Goal: Task Accomplishment & Management: Manage account settings

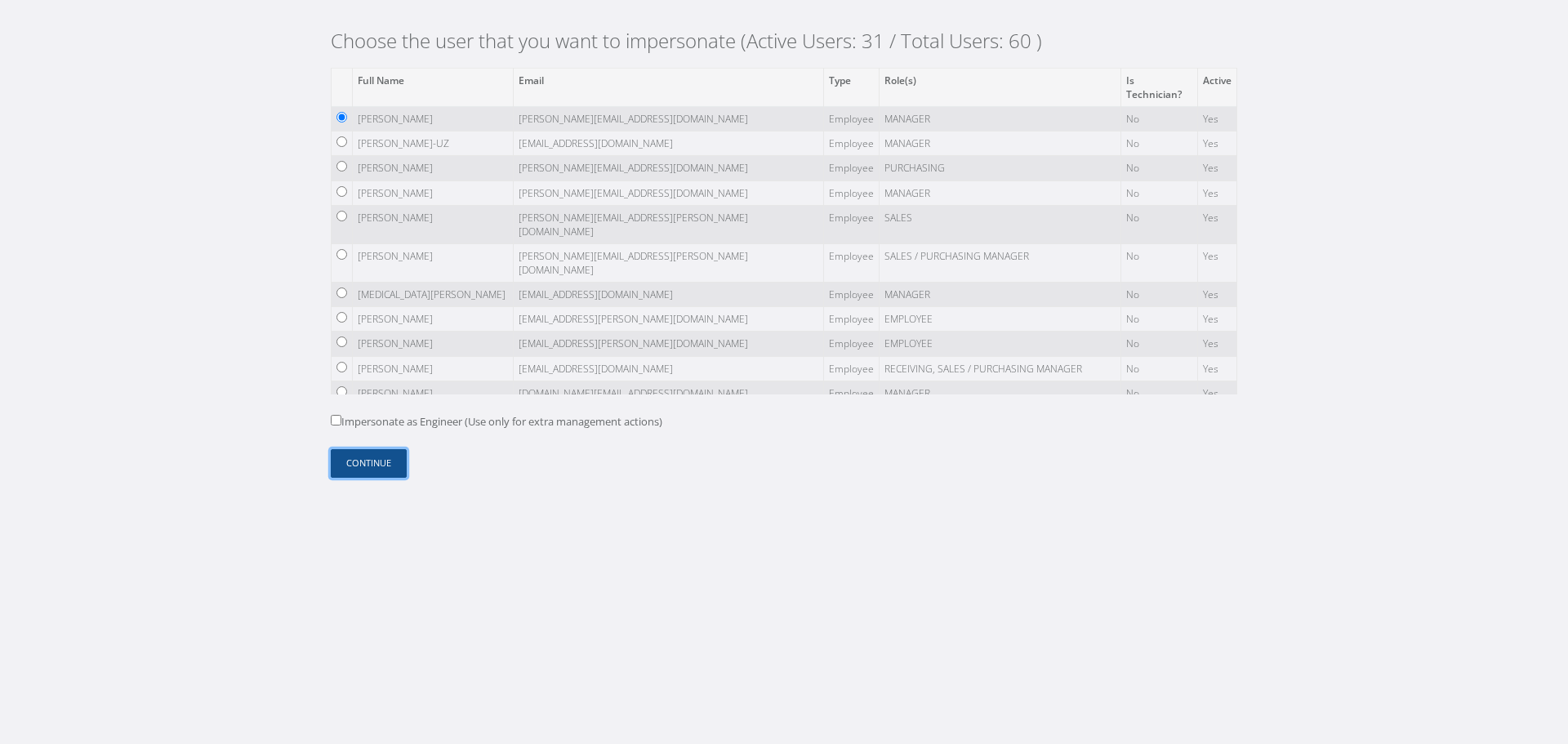
click at [376, 453] on button "Continue" at bounding box center [369, 463] width 76 height 28
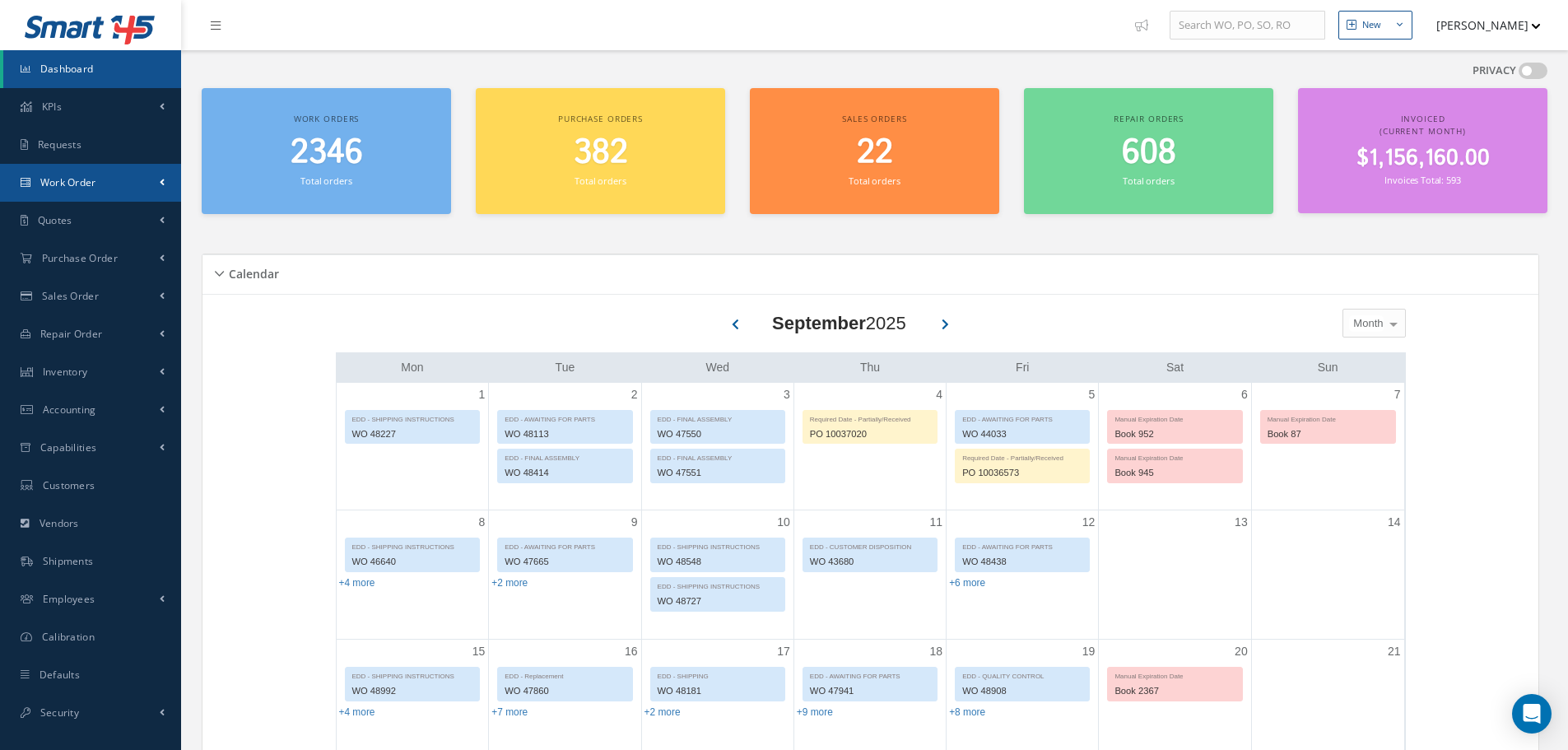
click at [121, 188] on link "Work Order" at bounding box center [91, 183] width 181 height 38
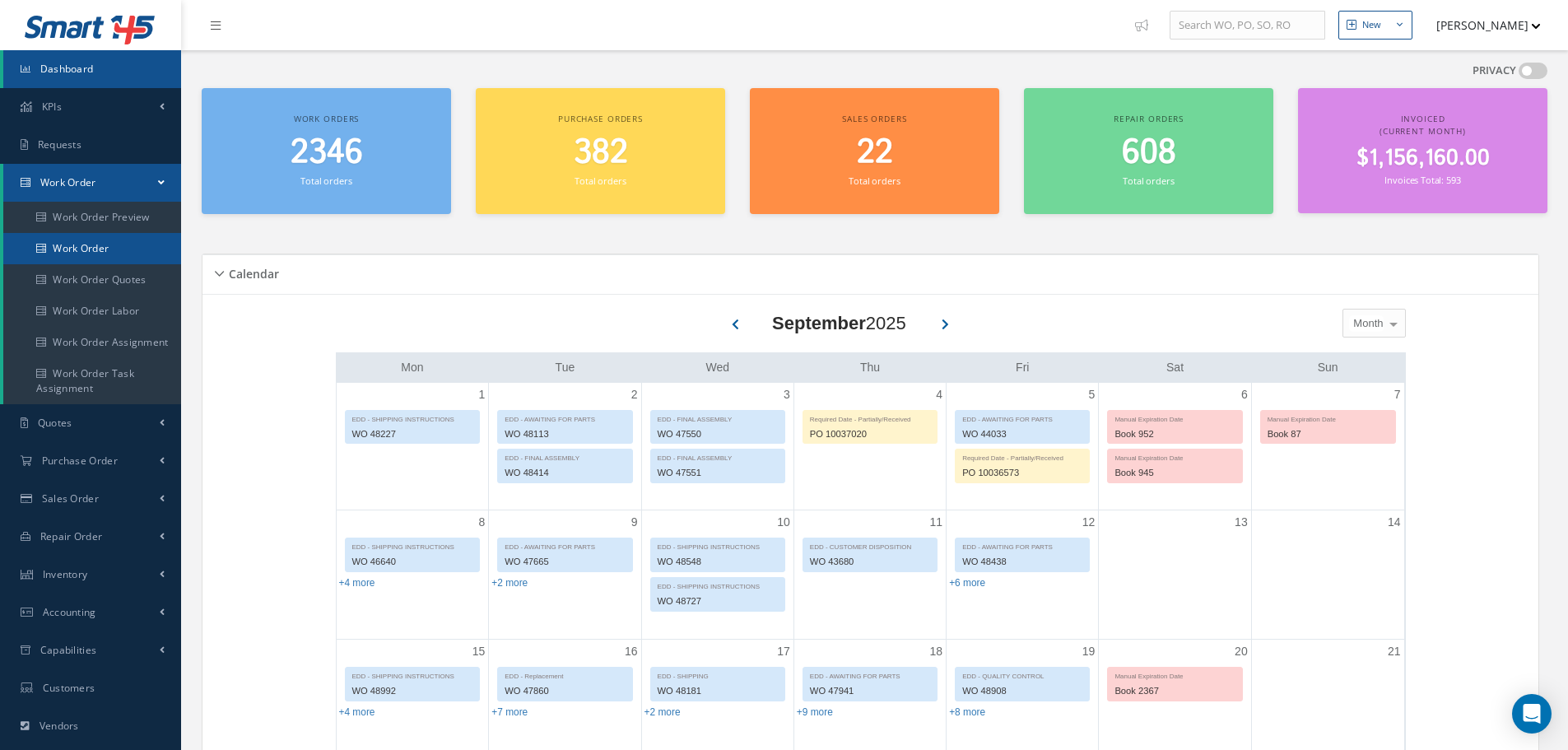
click at [108, 255] on link "Work Order" at bounding box center [92, 249] width 177 height 31
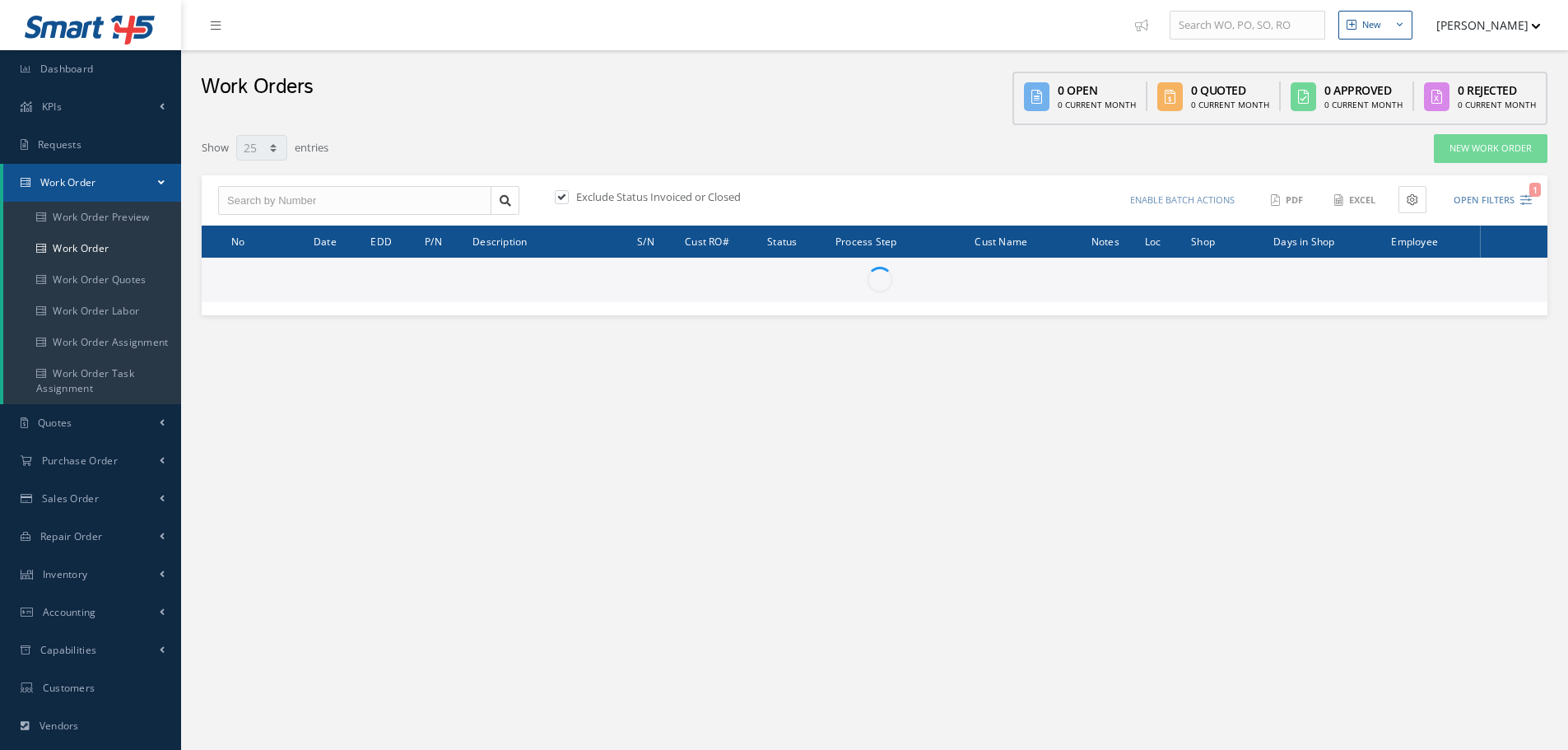
select select "25"
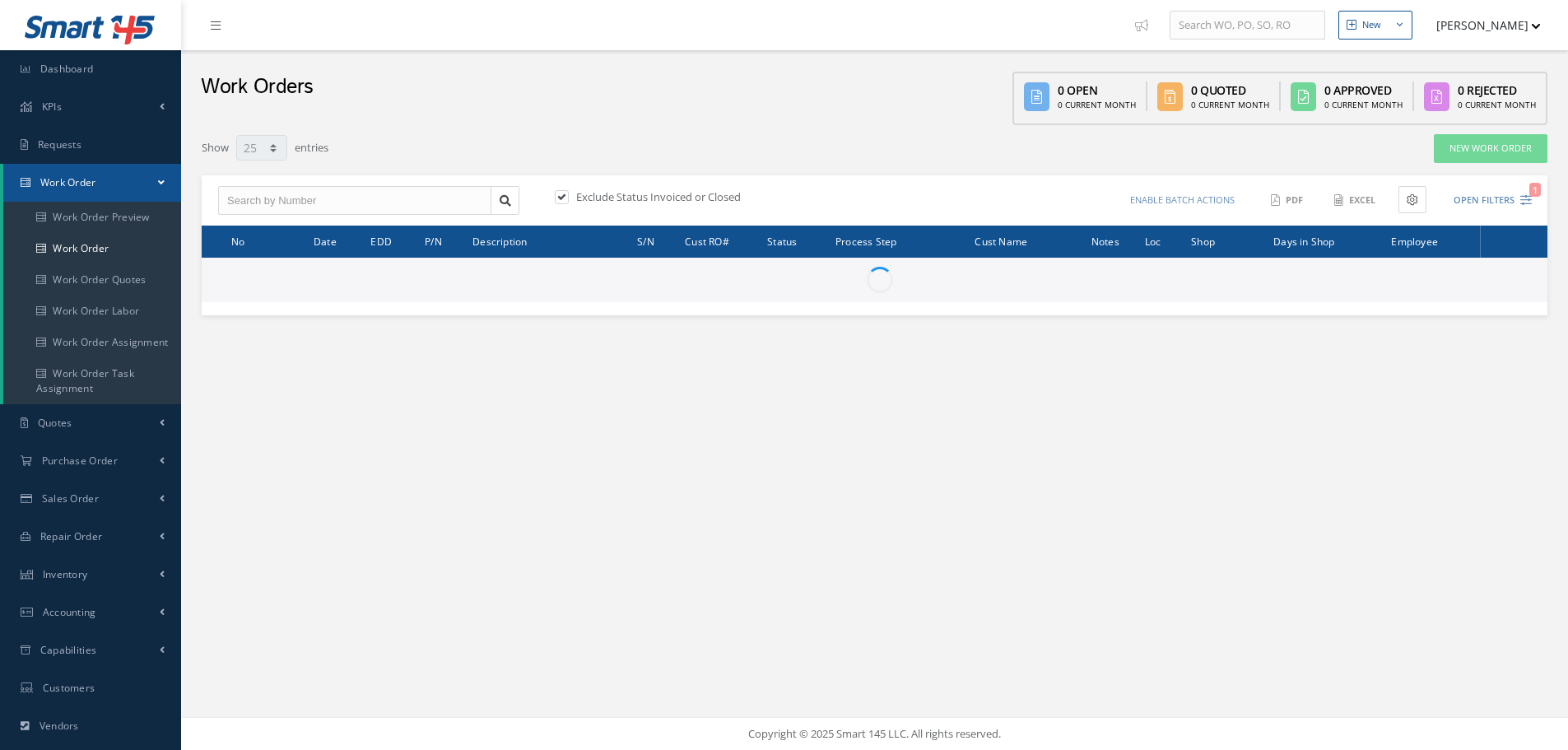
select select "25"
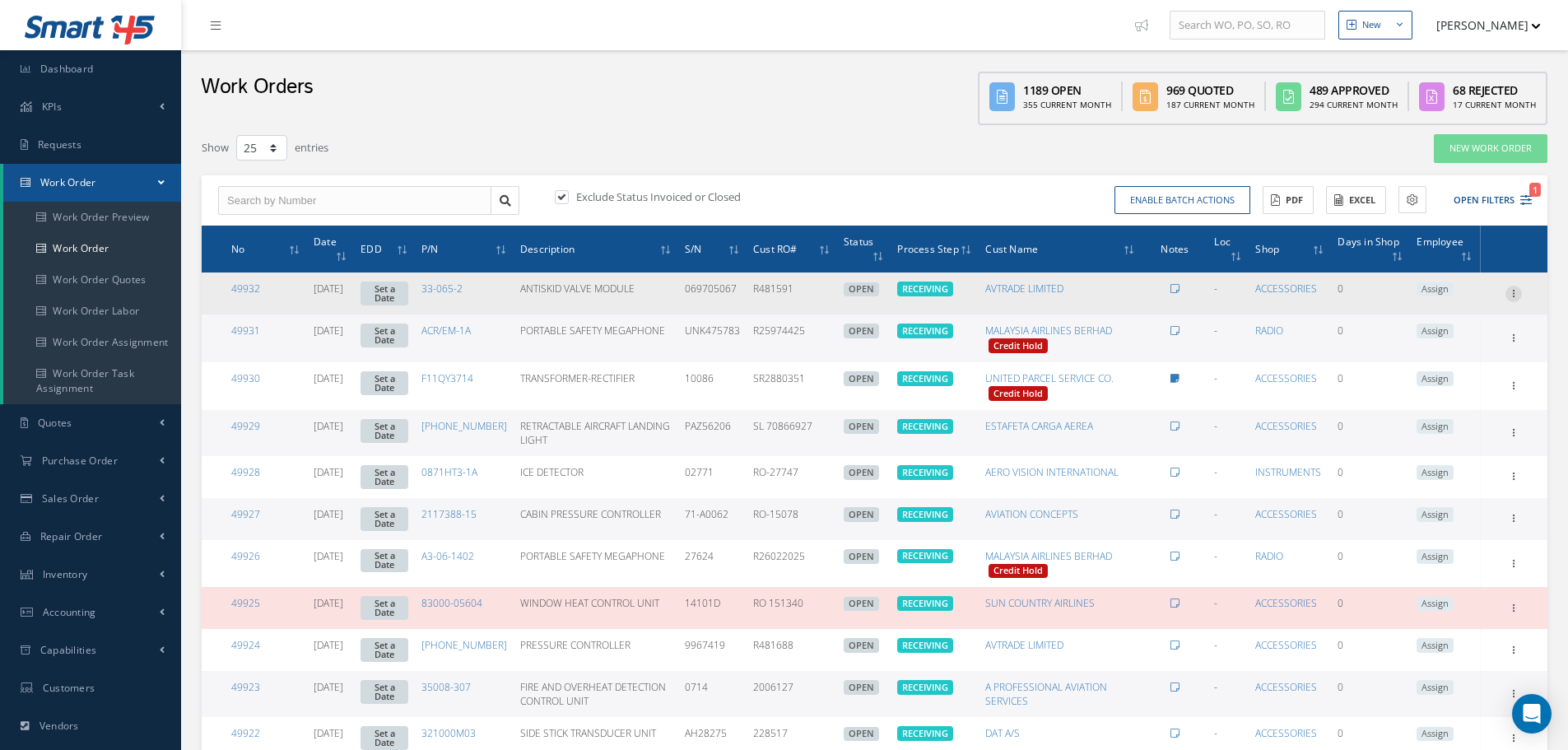
click at [1519, 290] on icon at bounding box center [1514, 292] width 17 height 13
click at [1438, 323] on link "Edit" at bounding box center [1438, 325] width 130 height 21
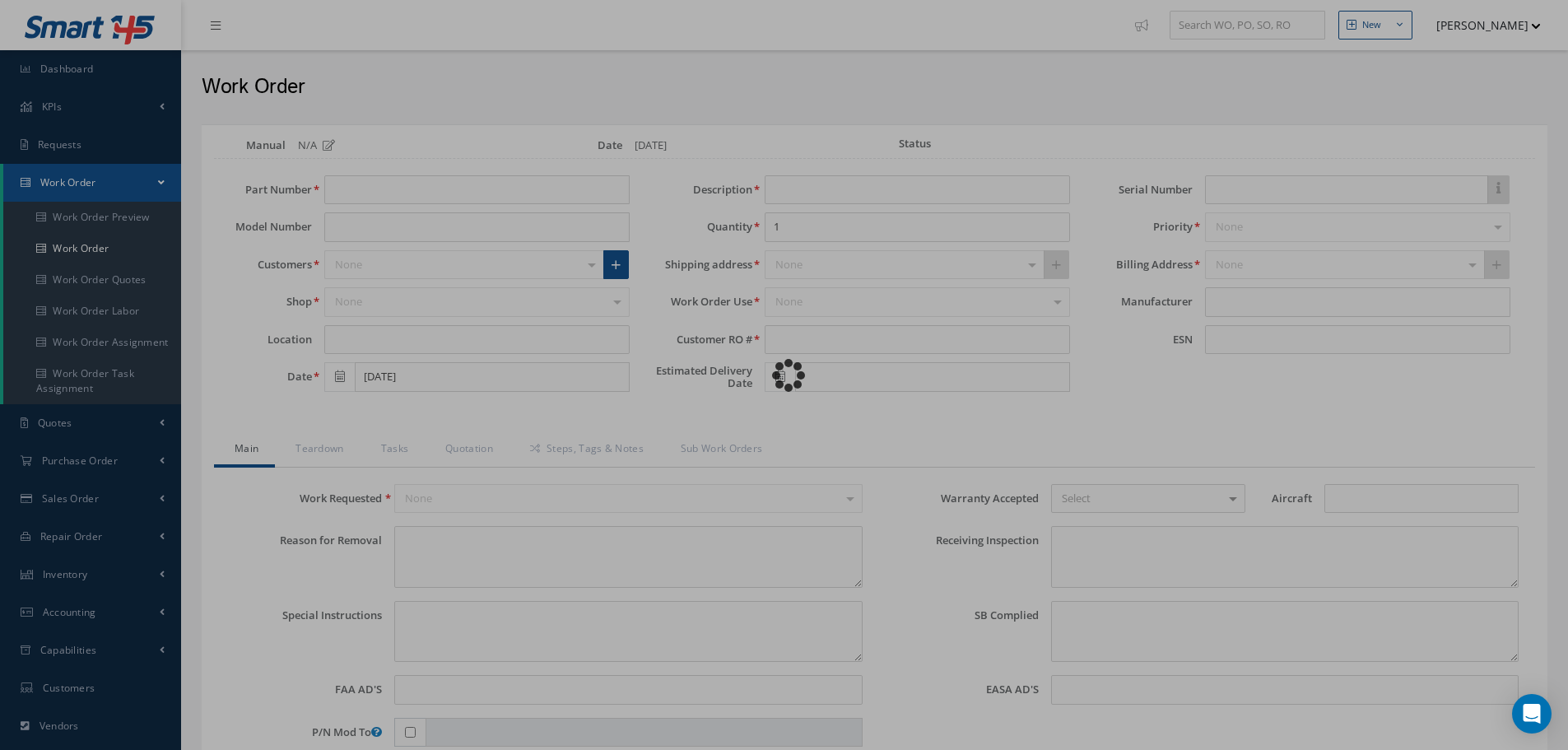
type input "33-065-2"
type input "ANTISKID VALVE MODULE"
type input "R481591"
type input "069705067"
type textarea "REMOVED AS SERVICEABLE"
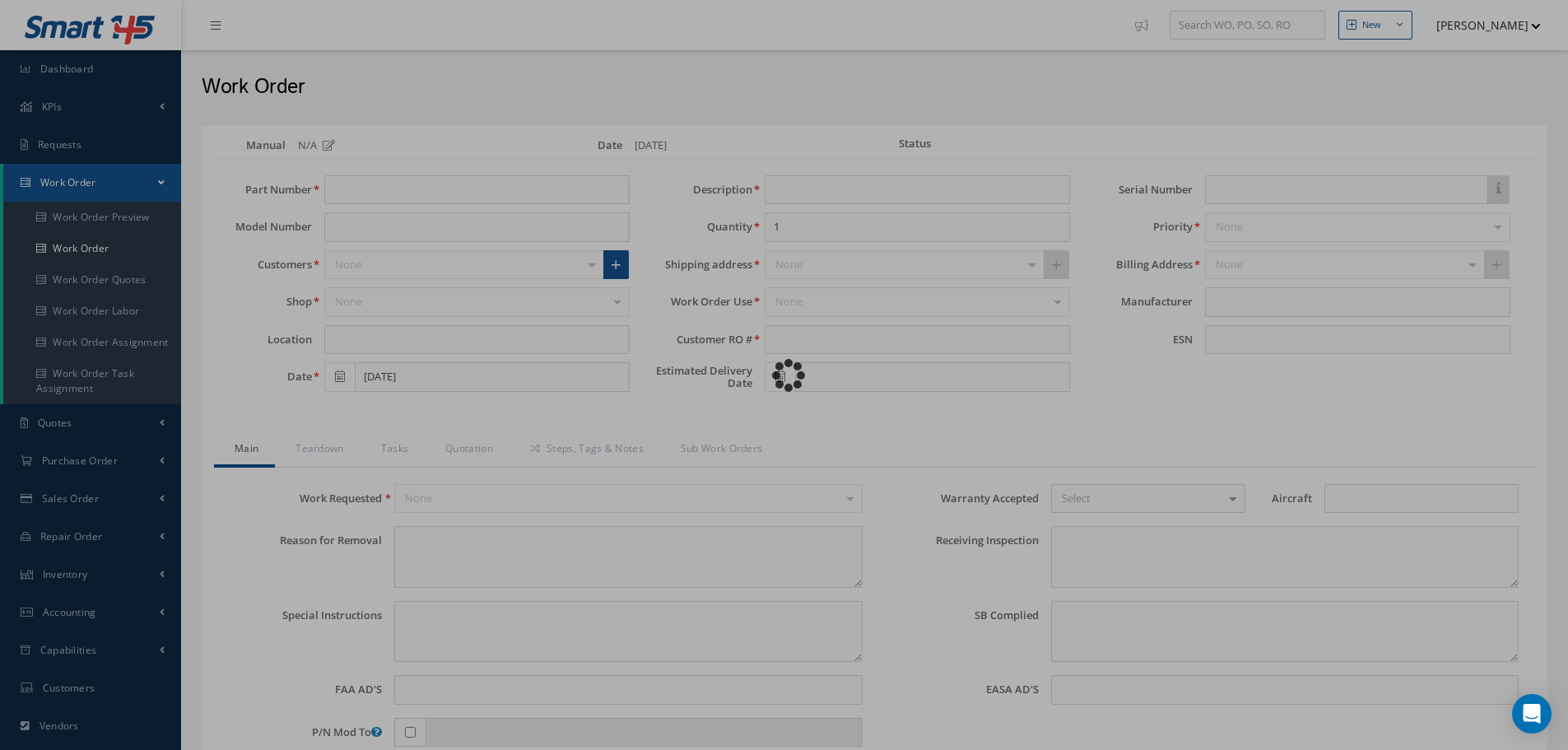
type textarea "PLEASE SEE R.O. FOR DETAILS"
type textarea "NO VISUAL DAMAGE"
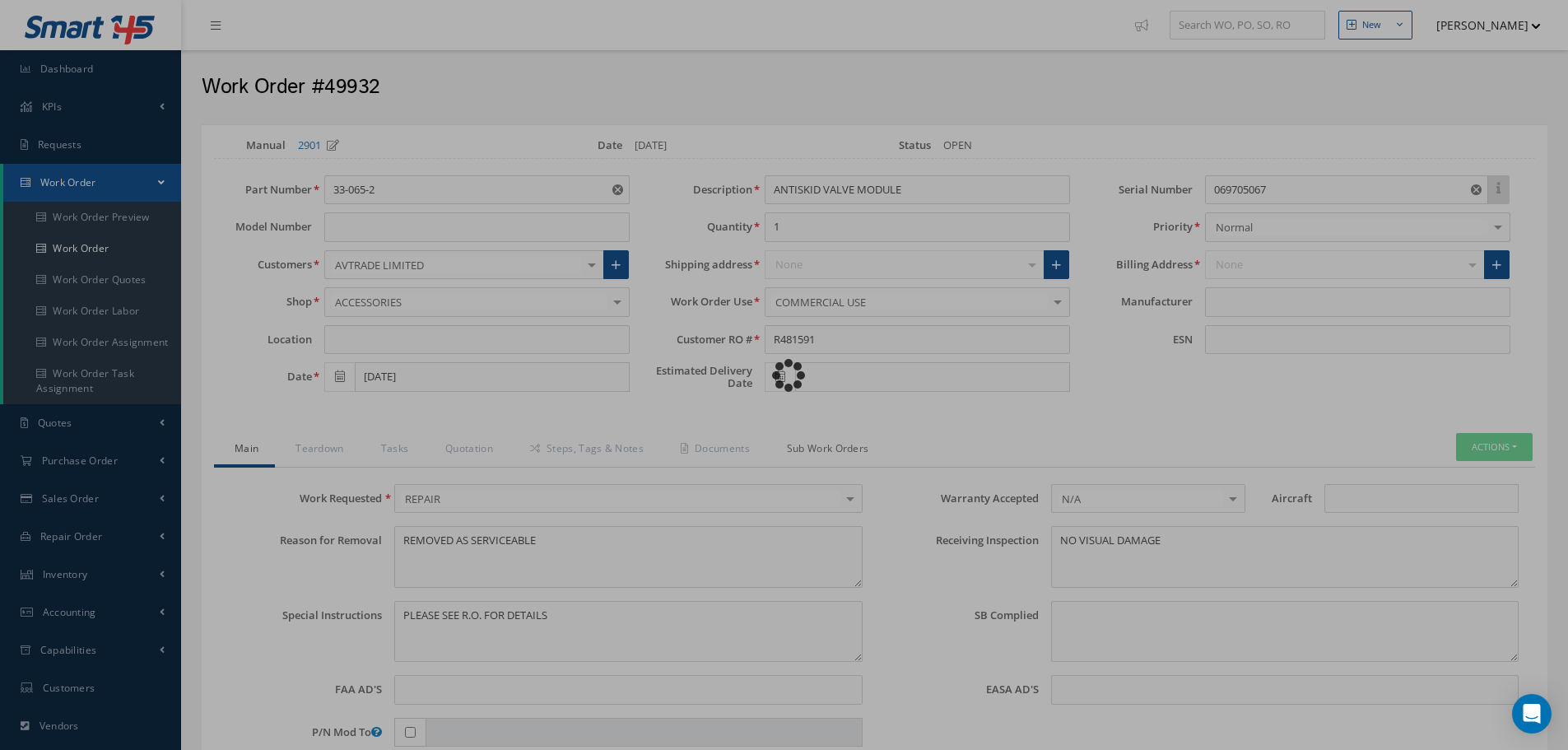
type input "CRANE"
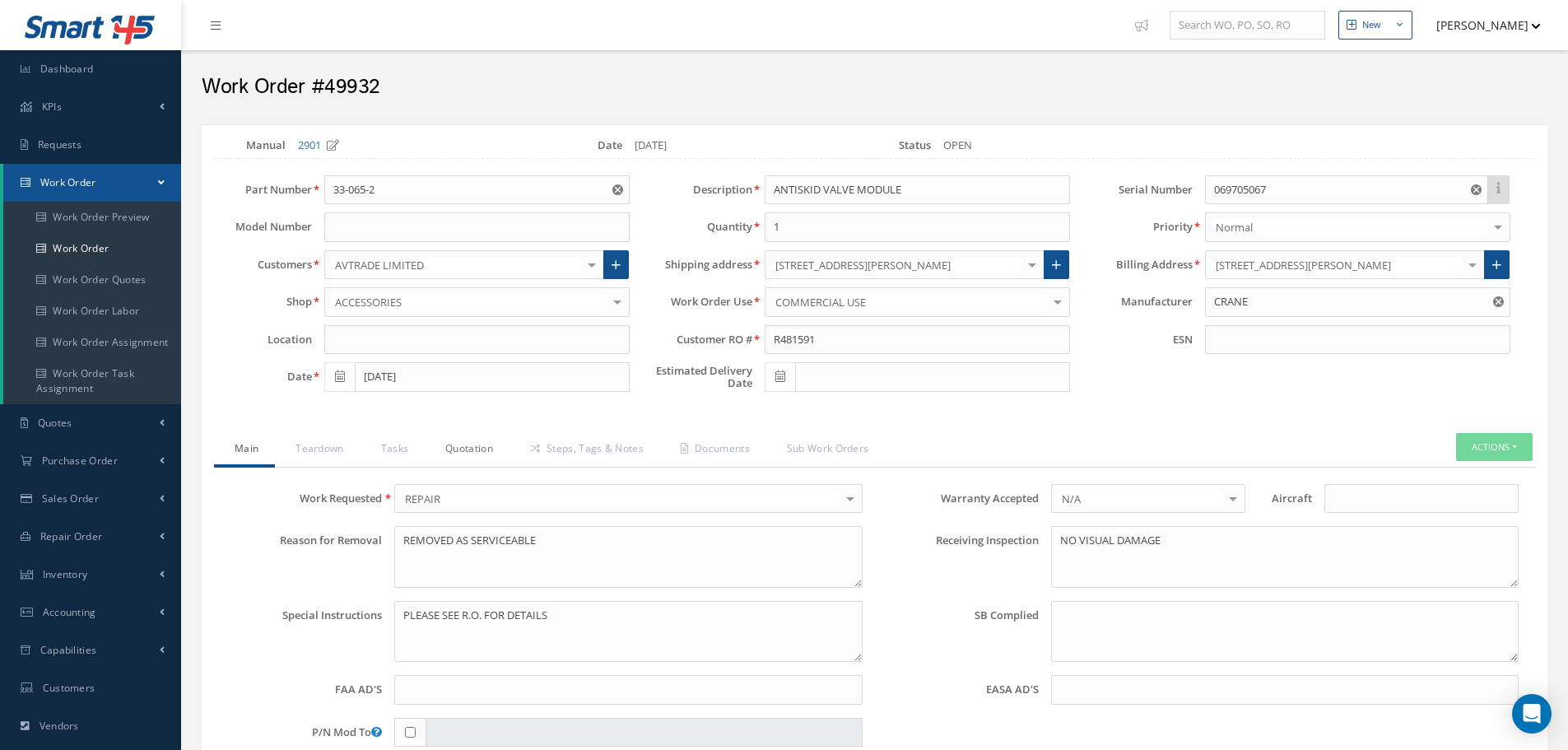
click at [464, 446] on link "Quotation" at bounding box center [468, 450] width 85 height 35
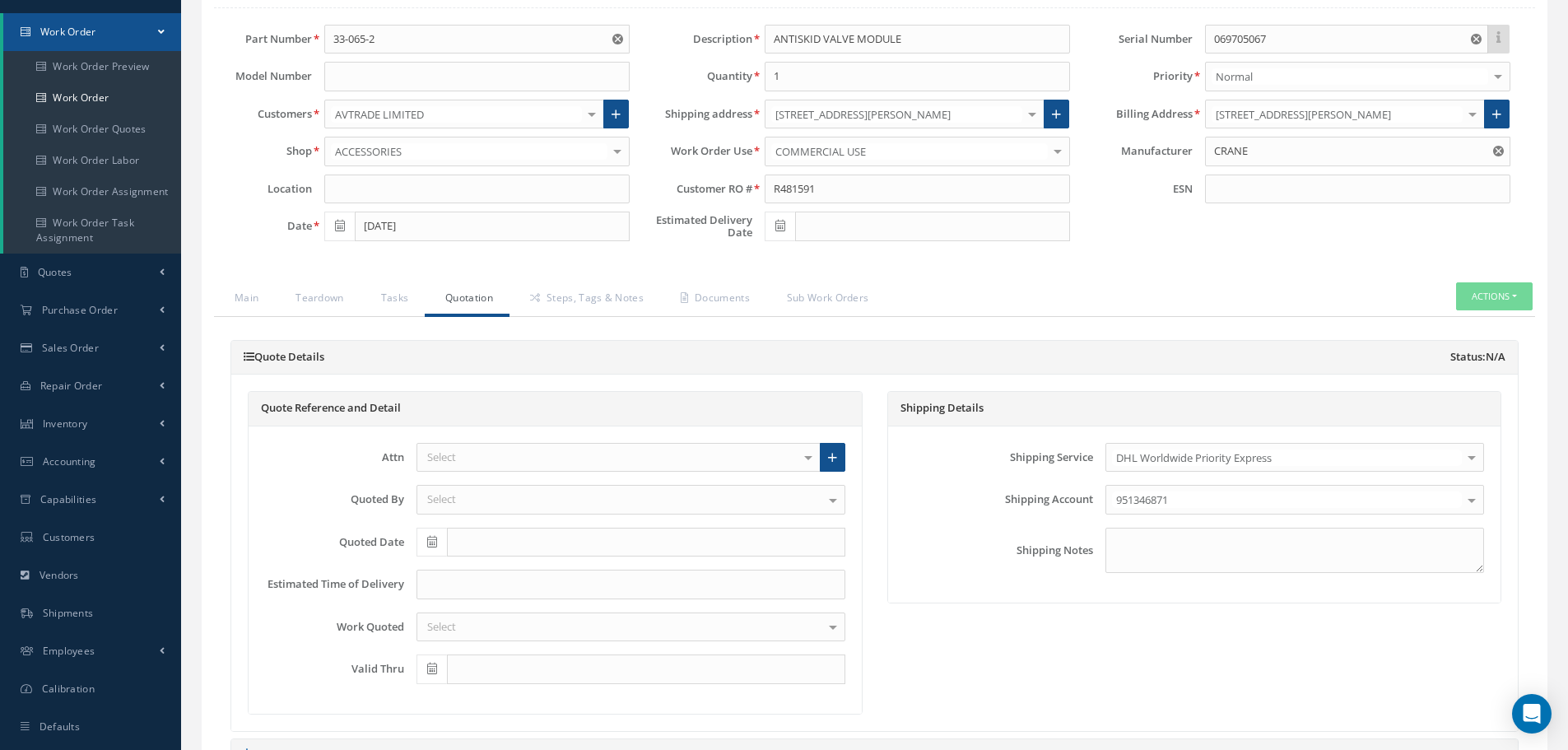
scroll to position [329, 0]
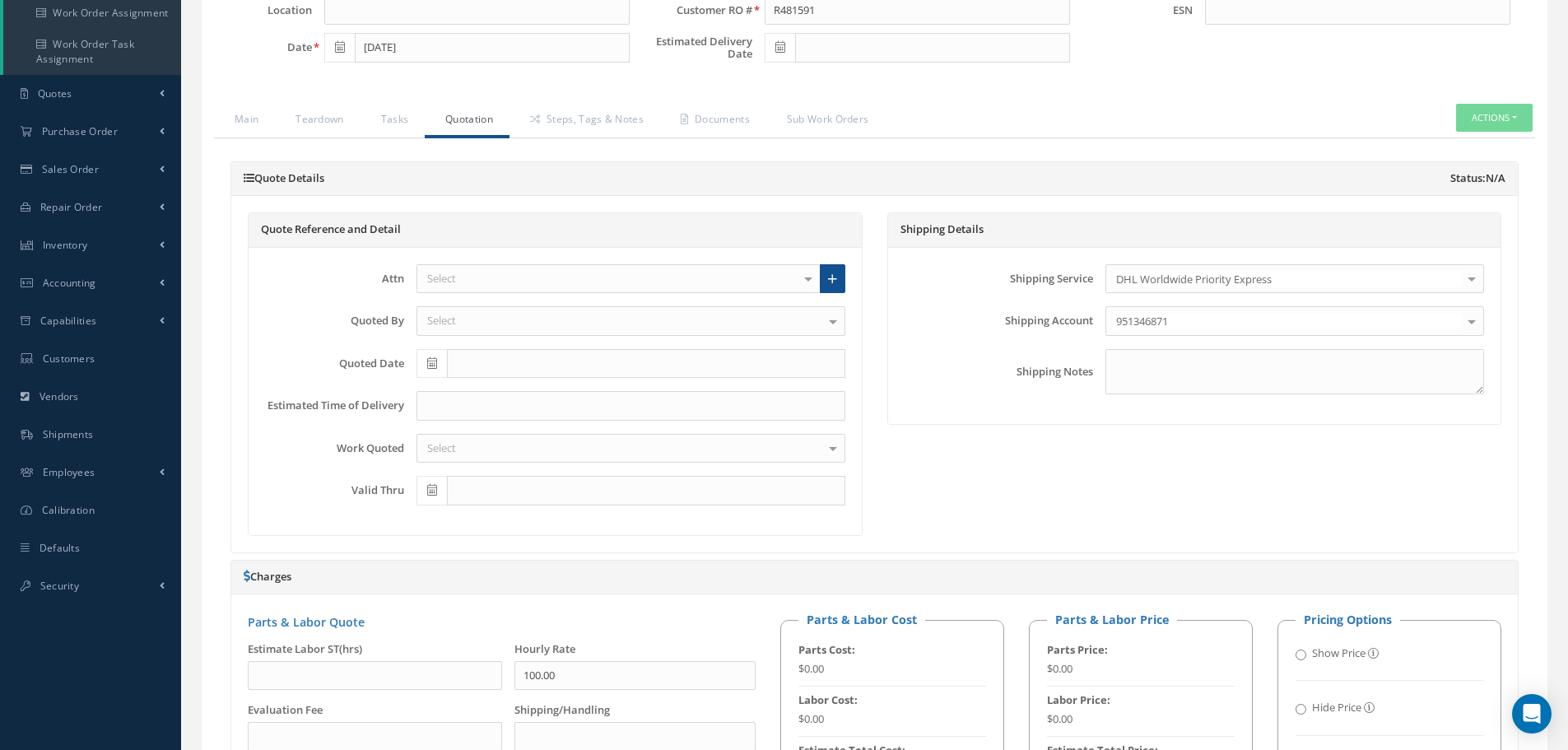
drag, startPoint x: 253, startPoint y: 401, endPoint x: 323, endPoint y: 402, distance: 70.0
click at [317, 402] on label "Estimated Time of Delivery" at bounding box center [328, 406] width 152 height 12
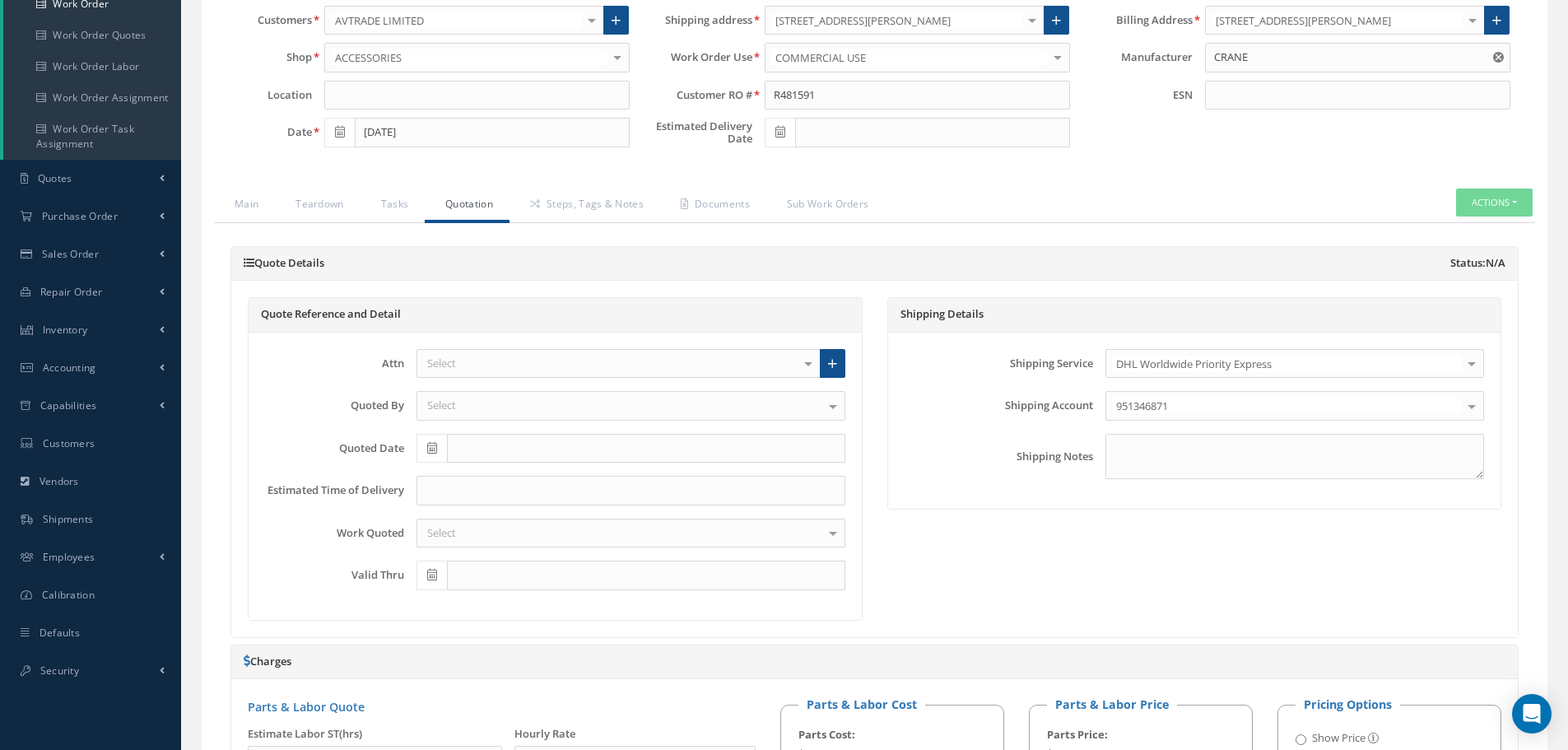
scroll to position [0, 0]
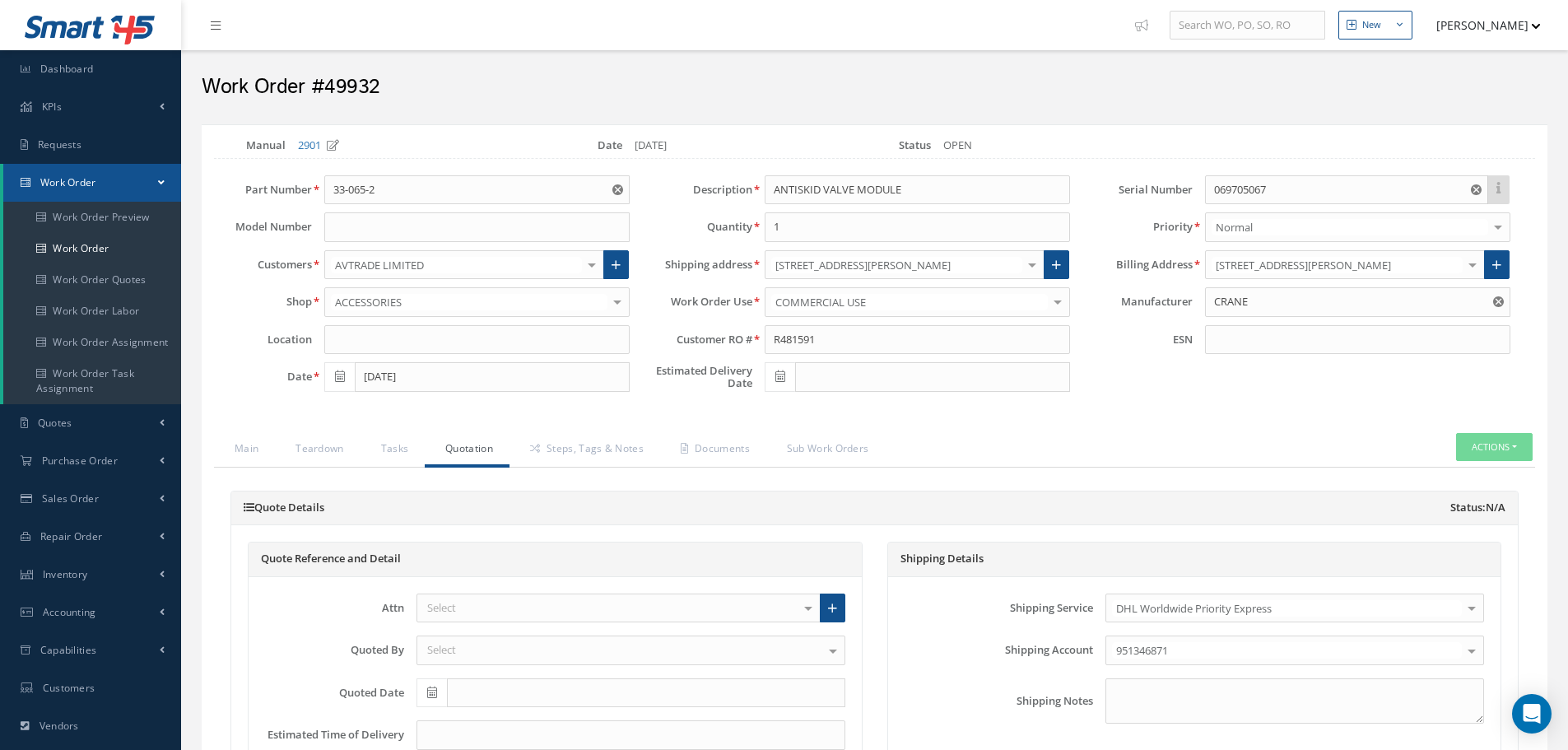
click at [1447, 30] on button "[PERSON_NAME]" at bounding box center [1480, 25] width 120 height 32
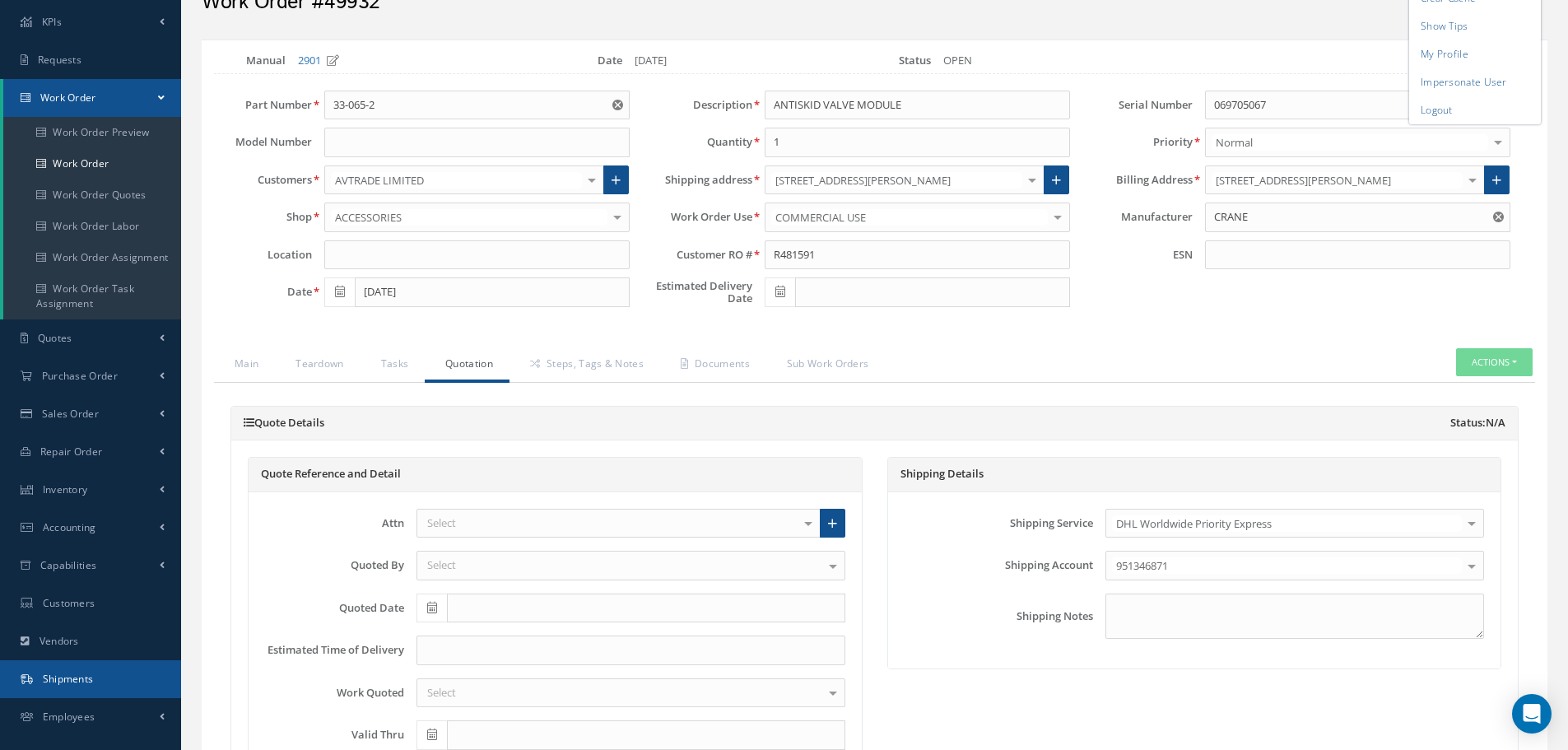
scroll to position [165, 0]
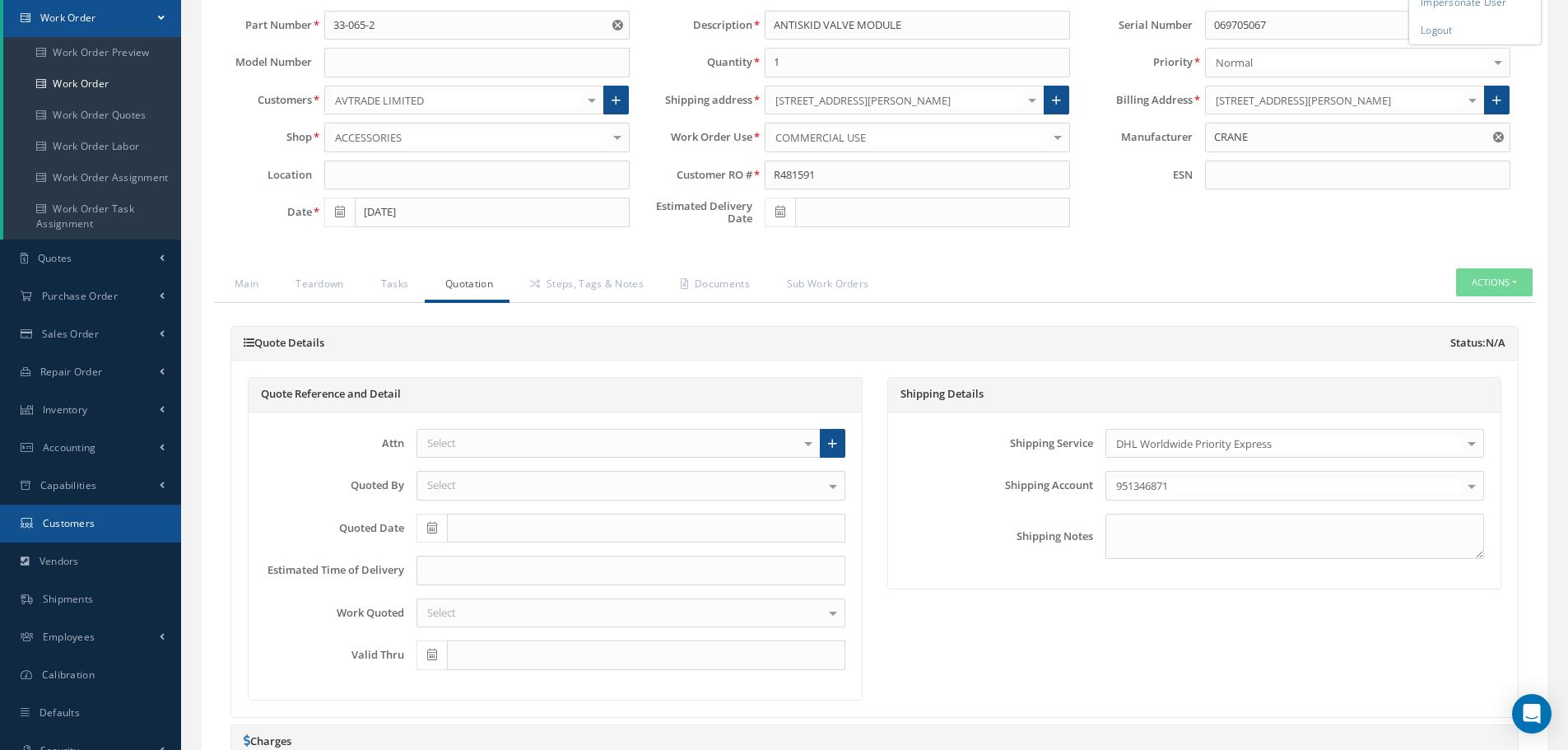
click at [133, 525] on link "Customers" at bounding box center [91, 524] width 181 height 38
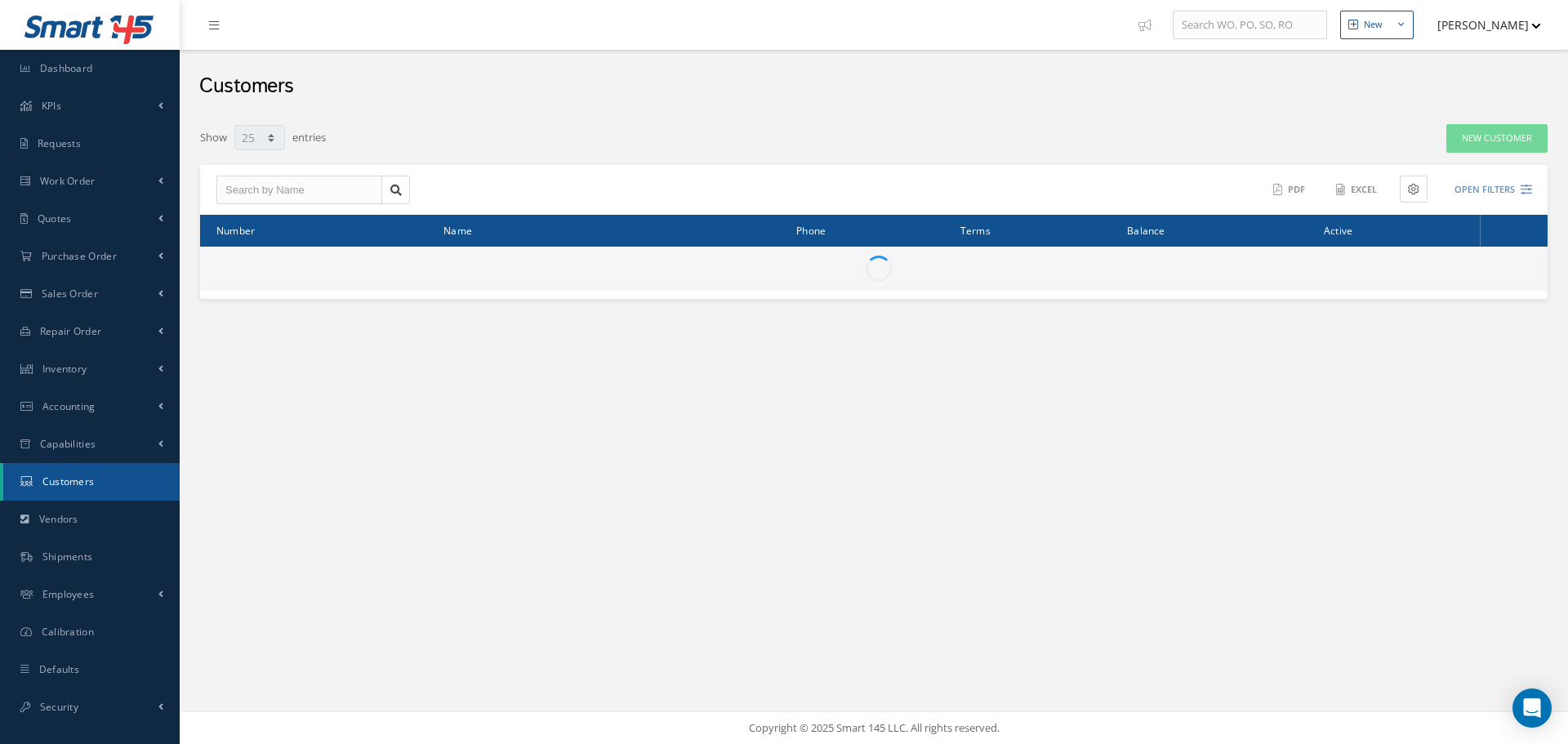
select select "25"
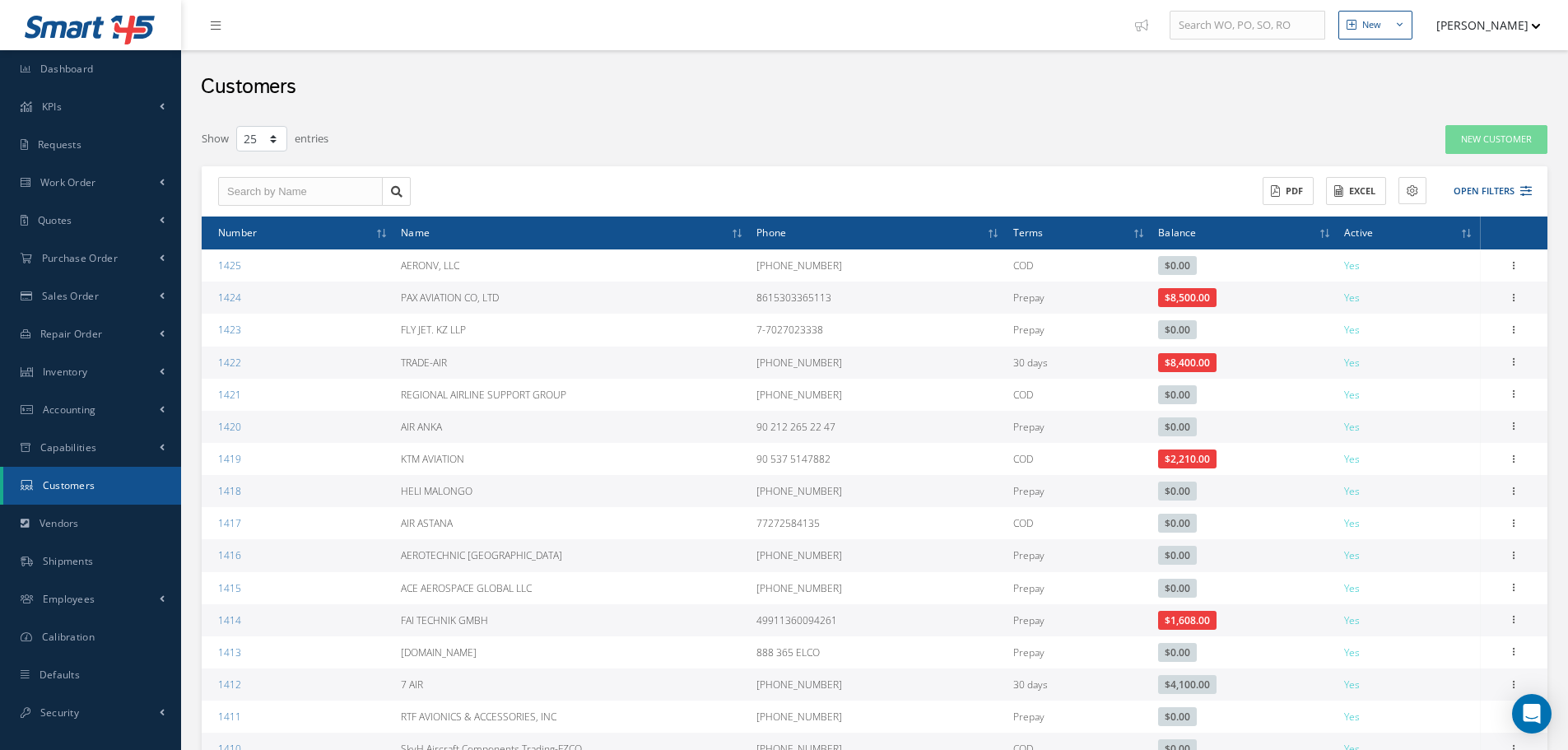
click at [1508, 14] on button "[PERSON_NAME]" at bounding box center [1480, 25] width 120 height 32
click at [1463, 49] on link "Administration" at bounding box center [1475, 55] width 131 height 28
click at [1430, 43] on ul "New New Work Order New Purchase Order New Customer Quote New Sales Order New Re…" at bounding box center [1353, 25] width 453 height 51
click at [1433, 38] on button "[PERSON_NAME]" at bounding box center [1480, 25] width 120 height 32
click at [1444, 60] on link "Administration" at bounding box center [1475, 55] width 131 height 28
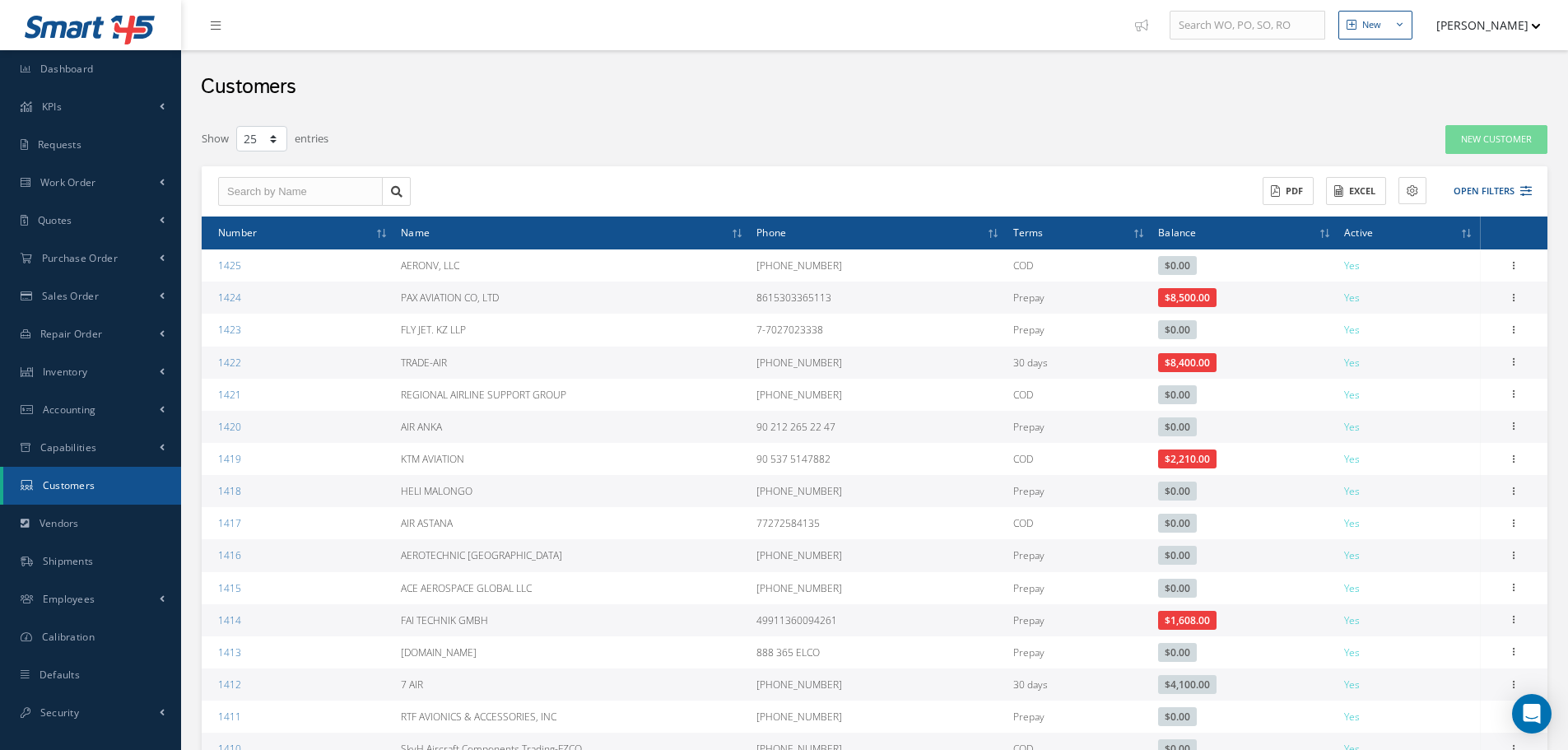
click at [1460, 24] on button "[PERSON_NAME]" at bounding box center [1480, 25] width 120 height 32
click at [1457, 173] on link "Impersonate User" at bounding box center [1475, 168] width 131 height 28
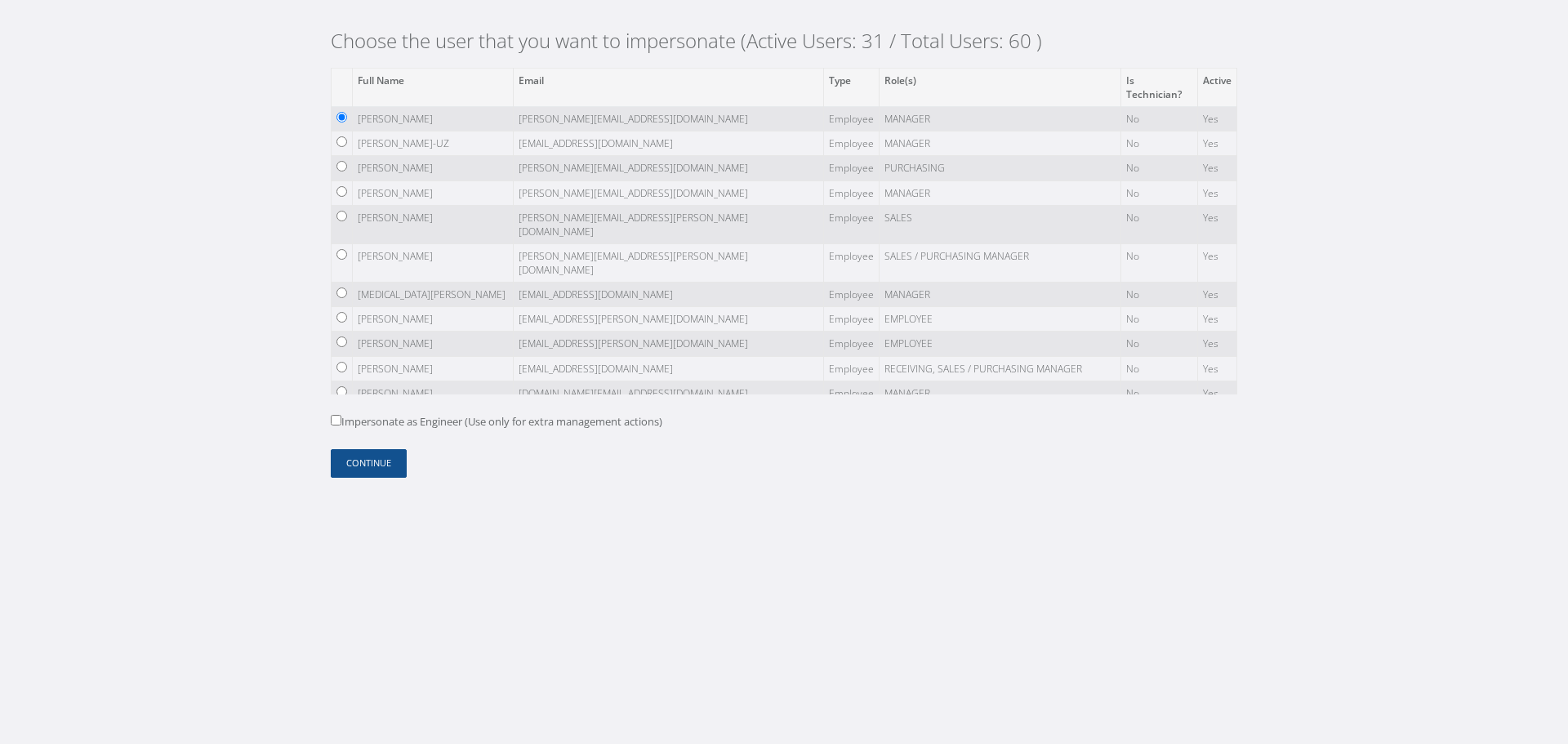
click at [348, 419] on label "Impersonate as Engineer (Use only for extra management actions)" at bounding box center [497, 422] width 332 height 17
click at [342, 419] on input "Impersonate as Engineer (Use only for extra management actions)" at bounding box center [336, 420] width 11 height 11
checkbox input "true"
drag, startPoint x: 356, startPoint y: 454, endPoint x: 371, endPoint y: 344, distance: 111.0
click at [356, 452] on button "Continue" at bounding box center [369, 463] width 76 height 28
